Goal: Information Seeking & Learning: Learn about a topic

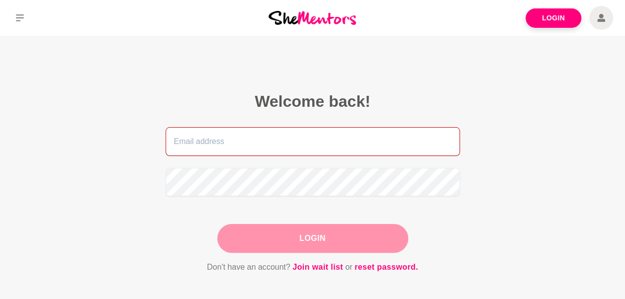
type input "sday@uniting.org"
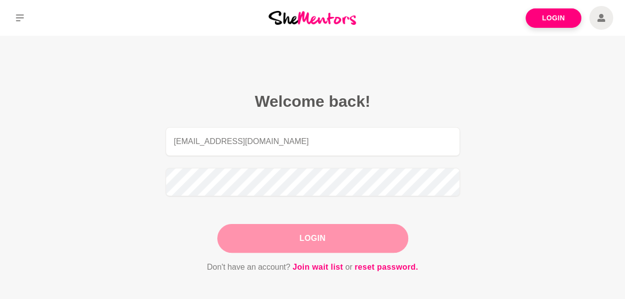
click at [317, 236] on div "Login" at bounding box center [312, 238] width 191 height 29
click at [317, 236] on button "Login" at bounding box center [312, 238] width 191 height 29
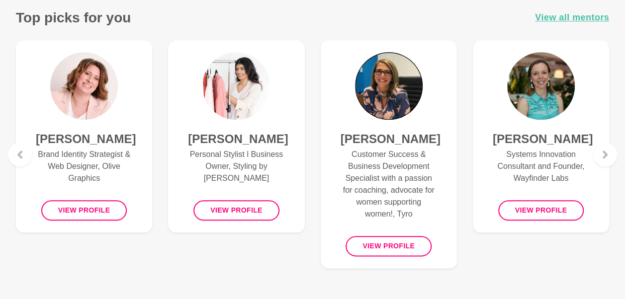
scroll to position [459, 0]
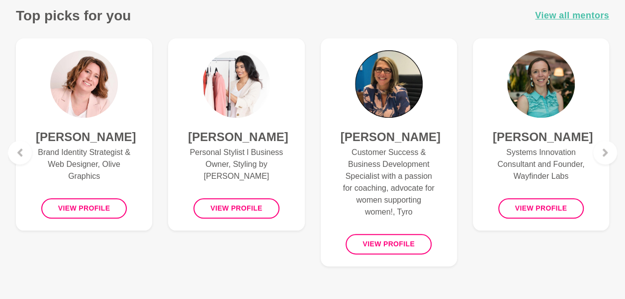
click at [396, 107] on img at bounding box center [389, 84] width 68 height 68
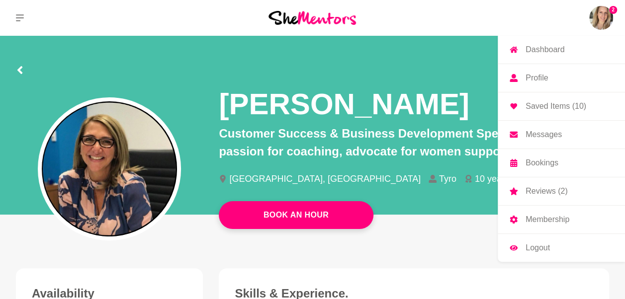
click at [606, 8] on img at bounding box center [601, 18] width 24 height 24
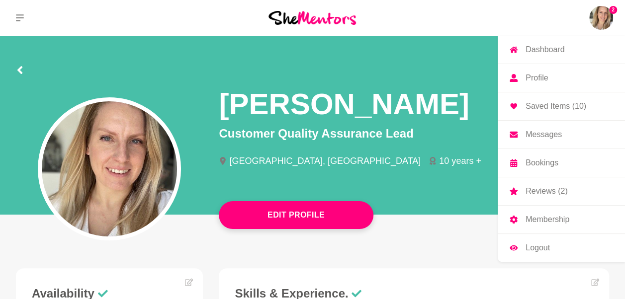
click at [559, 99] on link "Saved Items (10)" at bounding box center [561, 107] width 127 height 28
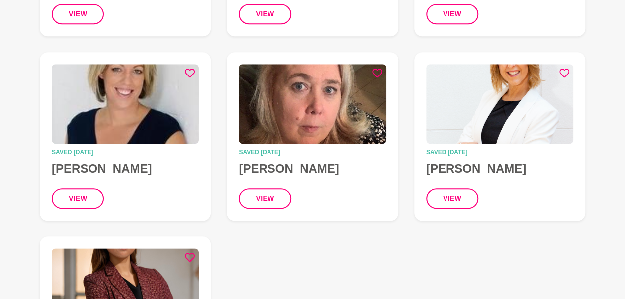
scroll to position [586, 0]
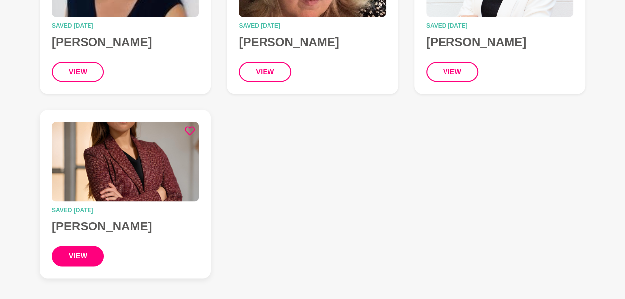
click at [84, 252] on button "view" at bounding box center [78, 256] width 52 height 20
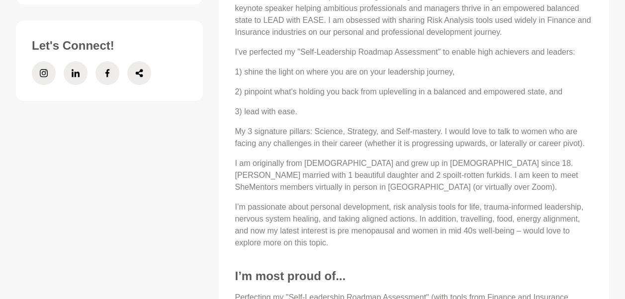
scroll to position [487, 0]
drag, startPoint x: 300, startPoint y: 53, endPoint x: 437, endPoint y: 53, distance: 136.3
click at [437, 53] on p "I've perfected my "Self-Leadership Roadmap Assessment" to enable high achievers…" at bounding box center [414, 52] width 359 height 12
copy p "Self-Leadership Roadmap Assessment"
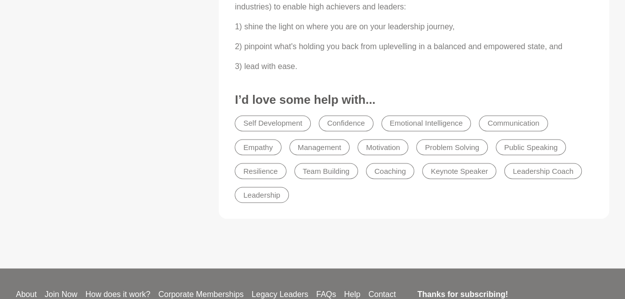
scroll to position [878, 0]
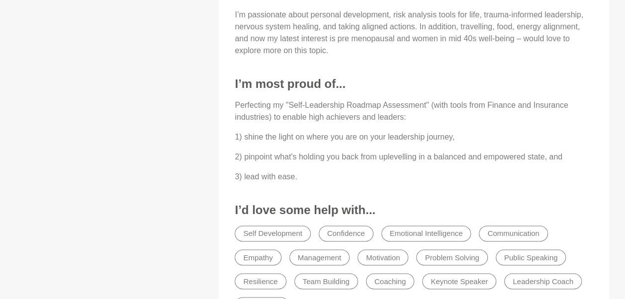
scroll to position [675, 0]
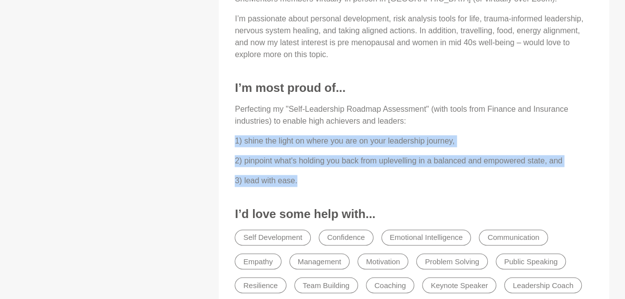
drag, startPoint x: 304, startPoint y: 181, endPoint x: 233, endPoint y: 131, distance: 86.8
click at [233, 131] on div "About Me Hi, my name is Junie Soe. I've been a Risk Analyst for over 20 years a…" at bounding box center [414, 35] width 371 height 576
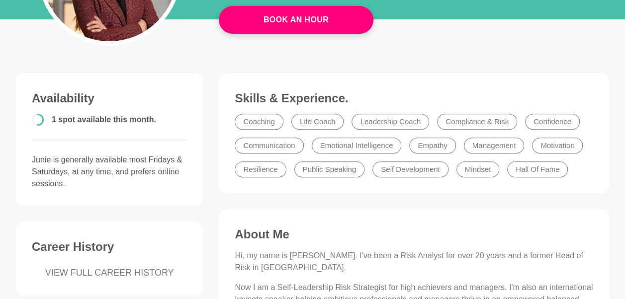
scroll to position [228, 0]
